Goal: Transaction & Acquisition: Purchase product/service

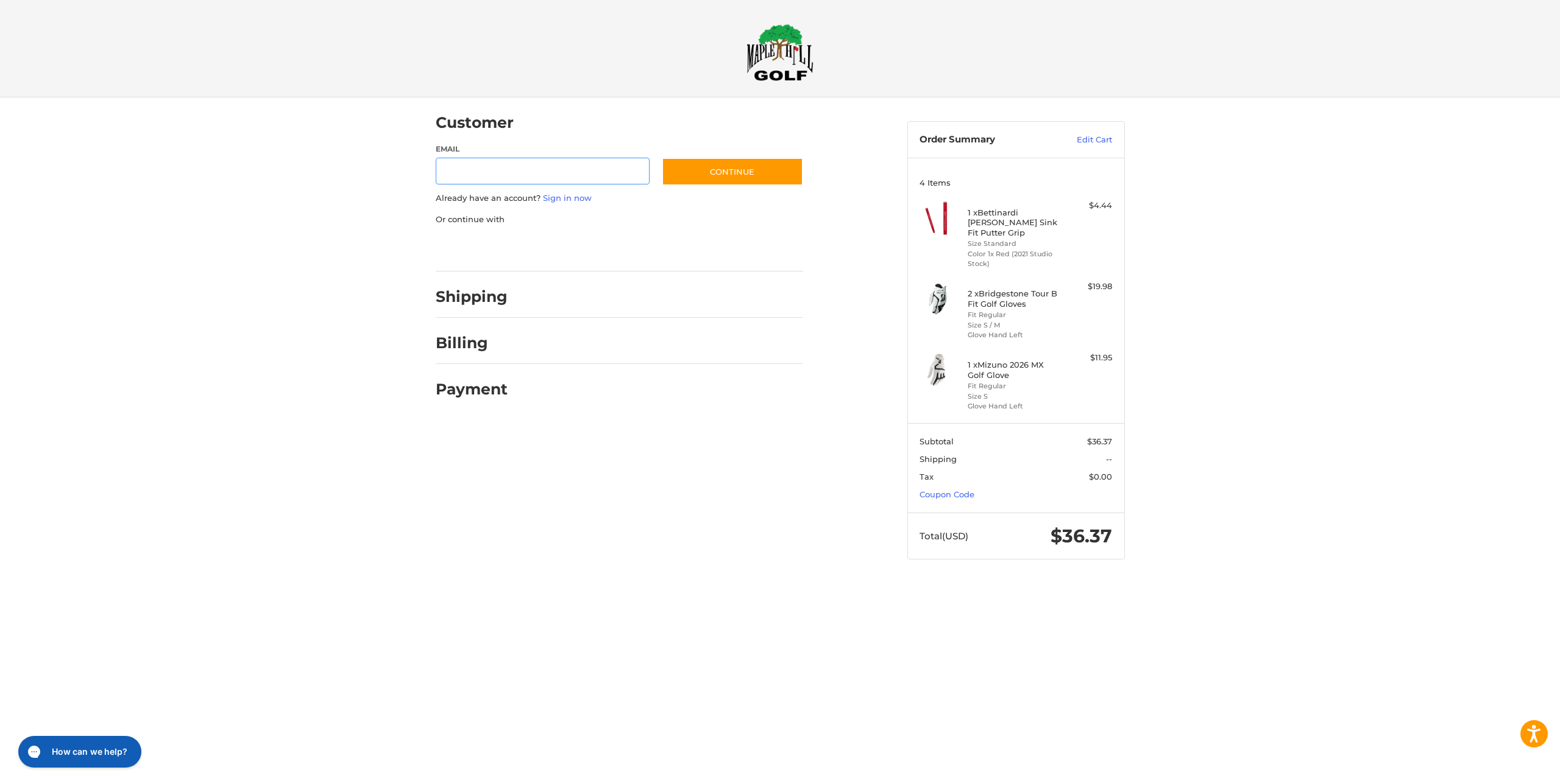
click at [522, 168] on input "Email" at bounding box center [542, 171] width 214 height 28
click at [603, 164] on input "Email" at bounding box center [542, 171] width 214 height 28
click at [573, 200] on link "Sign in now" at bounding box center [567, 198] width 48 height 10
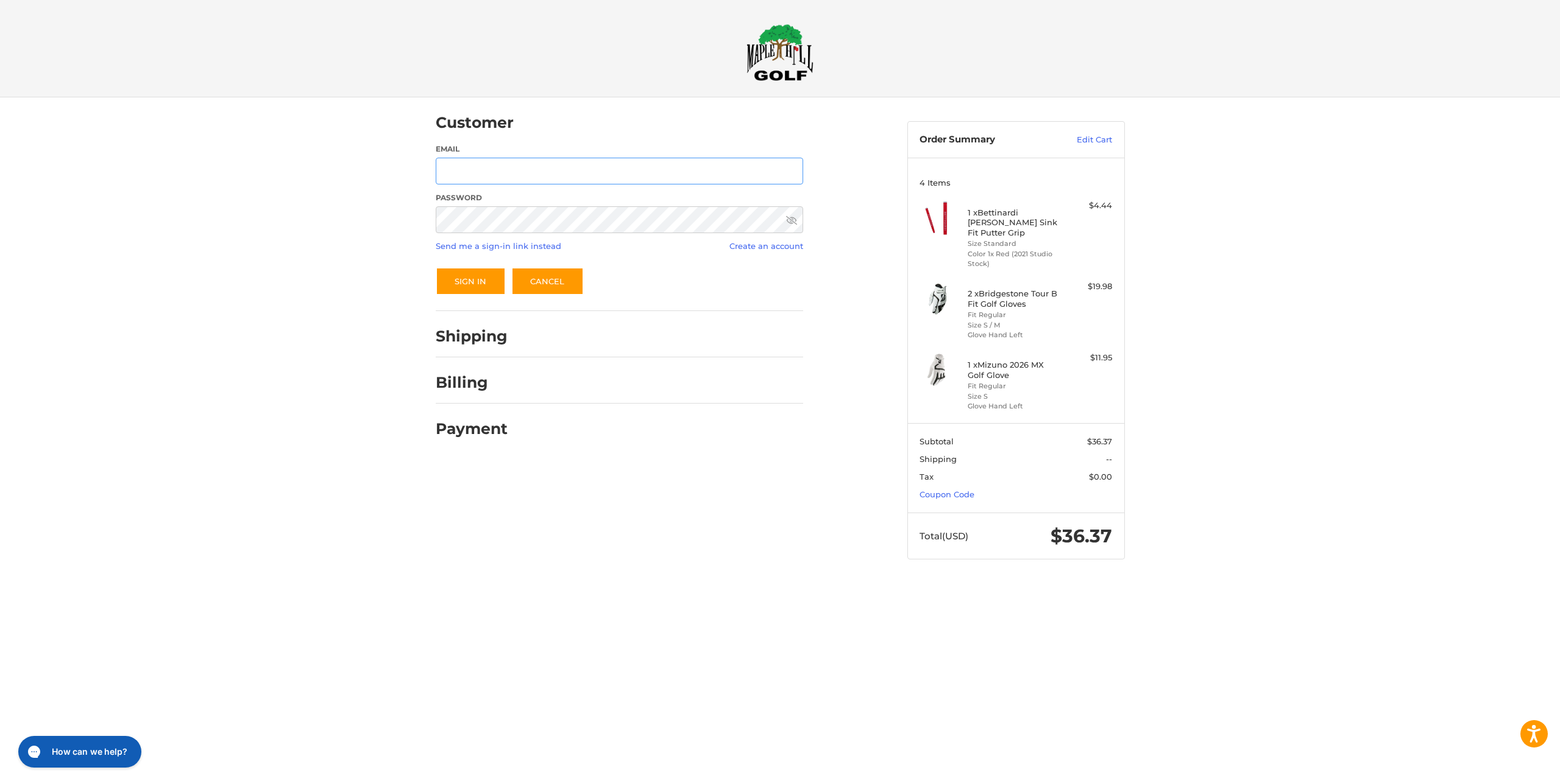
click at [527, 178] on input "Email" at bounding box center [619, 171] width 367 height 28
click at [527, 175] on input "Email" at bounding box center [619, 171] width 367 height 28
type input "**********"
click at [477, 273] on button "Sign In" at bounding box center [470, 281] width 70 height 28
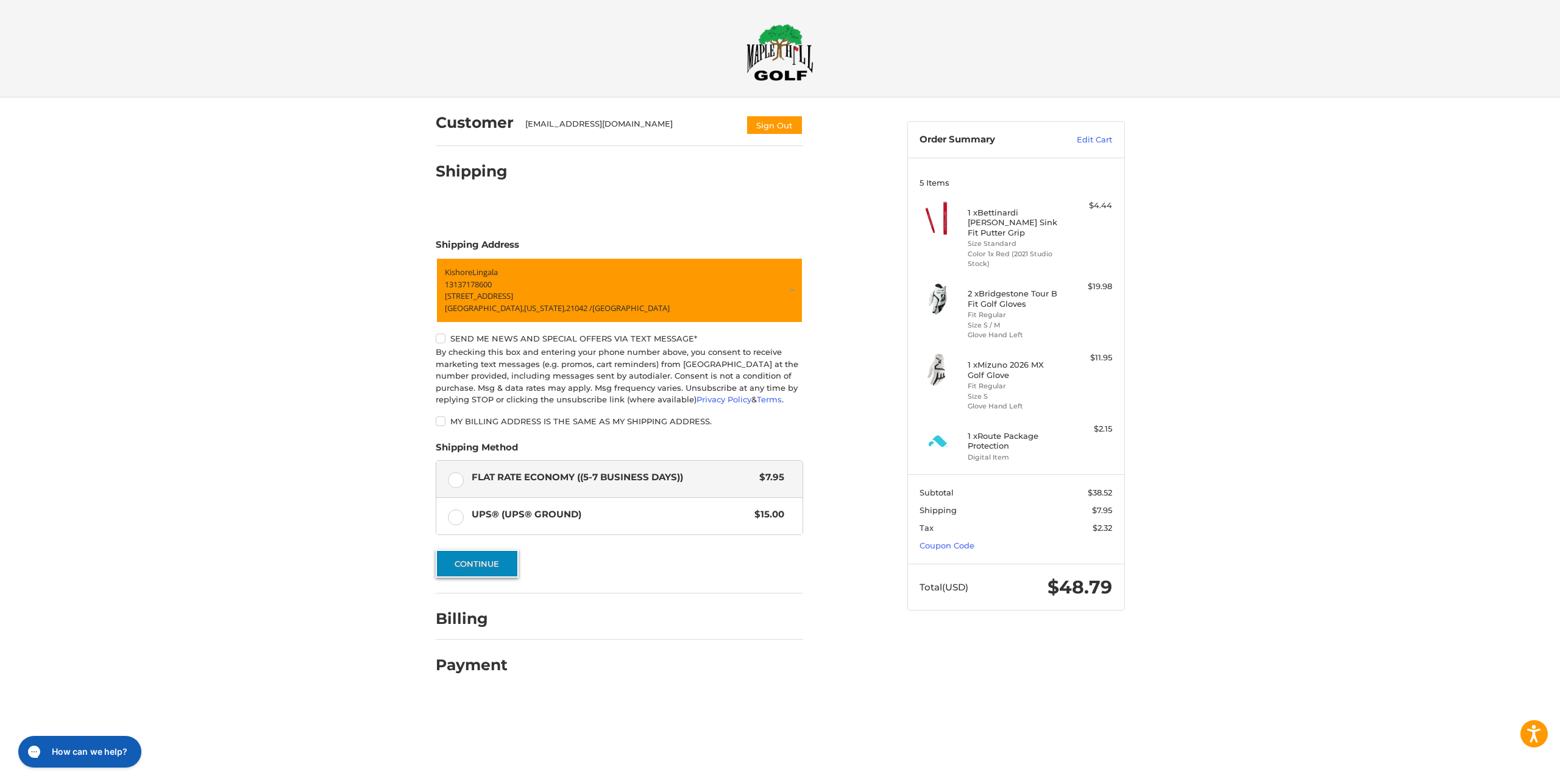
click at [511, 570] on button "Continue" at bounding box center [476, 563] width 83 height 28
